Goal: Information Seeking & Learning: Learn about a topic

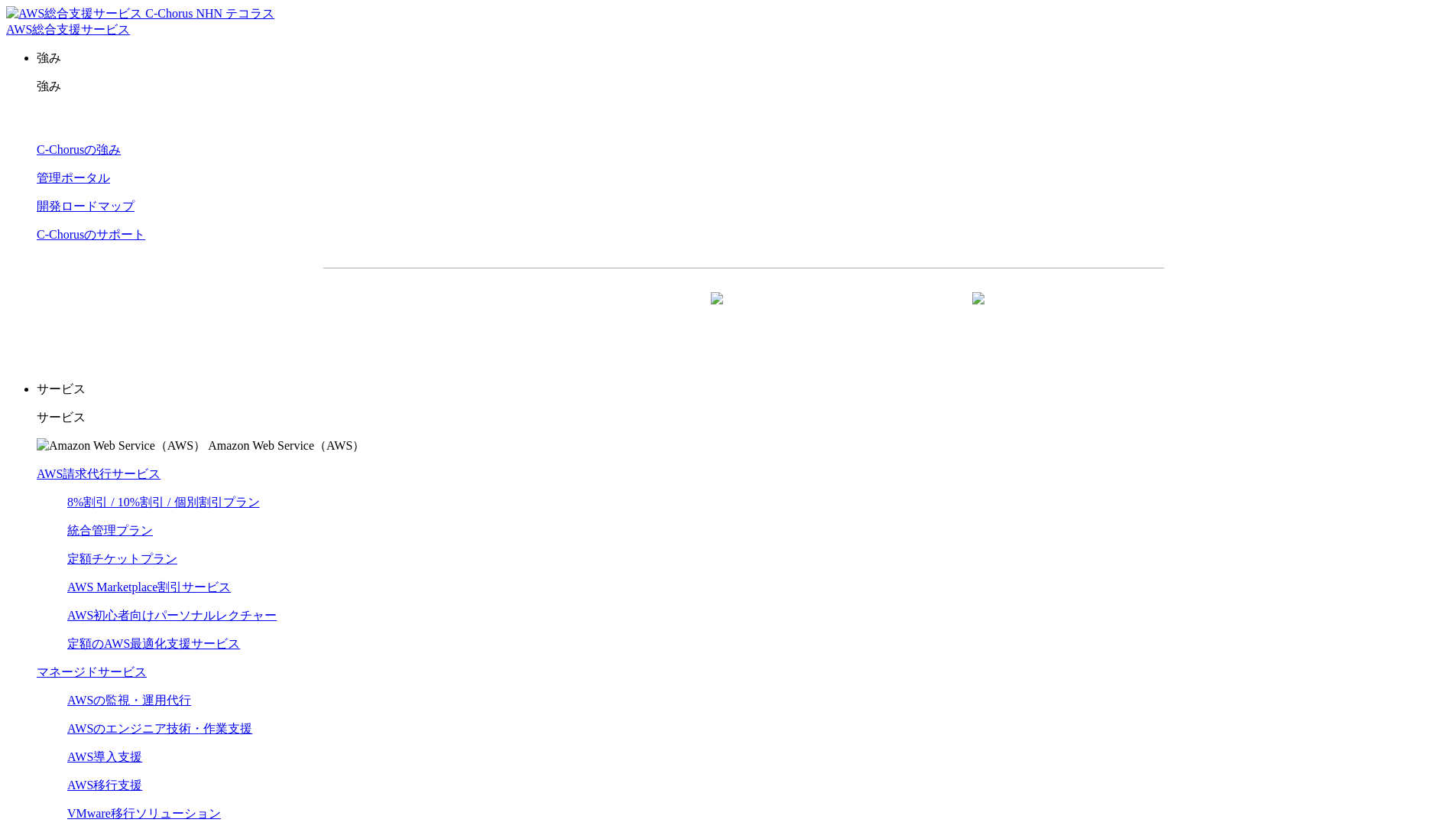
scroll to position [3917, 0]
